Goal: Task Accomplishment & Management: Use online tool/utility

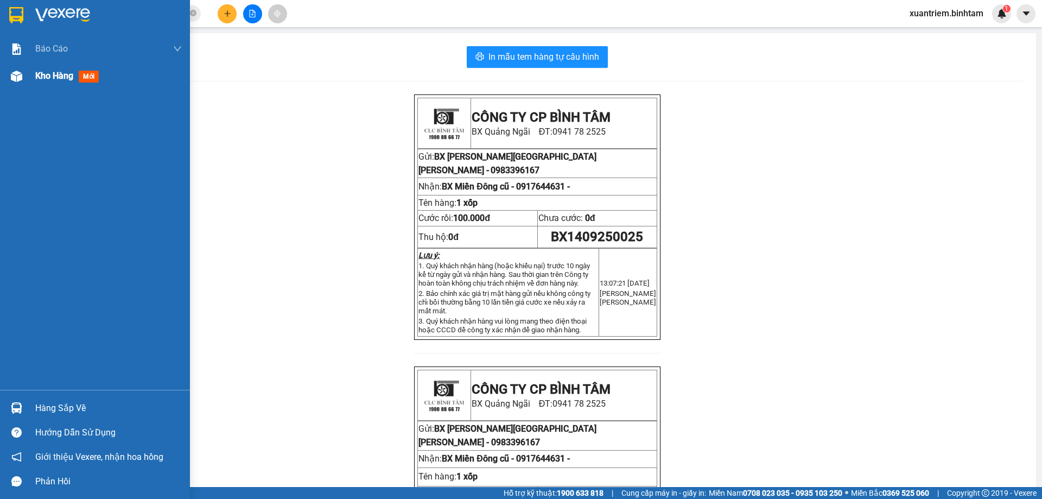
click at [49, 82] on div "Kho hàng mới" at bounding box center [69, 76] width 68 height 14
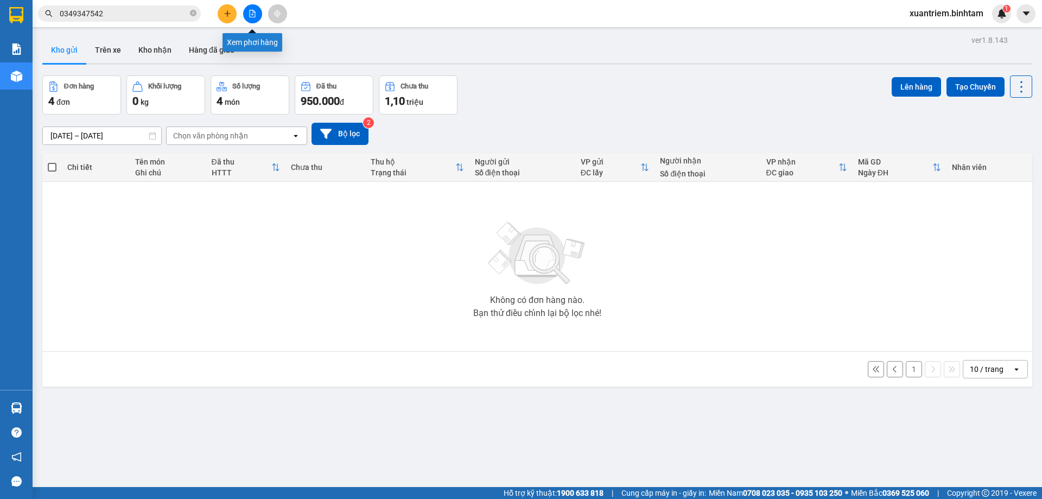
click at [252, 14] on icon "file-add" at bounding box center [253, 14] width 8 height 8
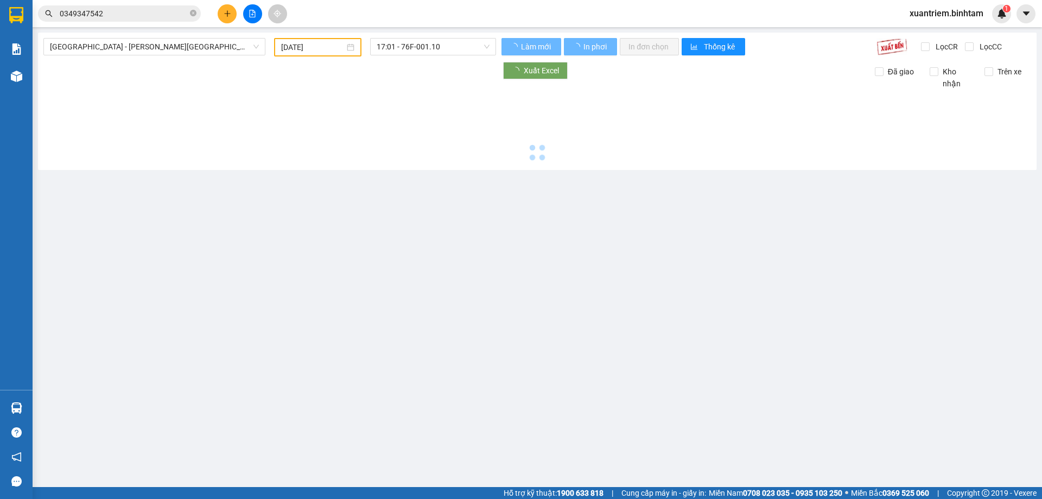
type input "[DATE]"
